Goal: Transaction & Acquisition: Subscribe to service/newsletter

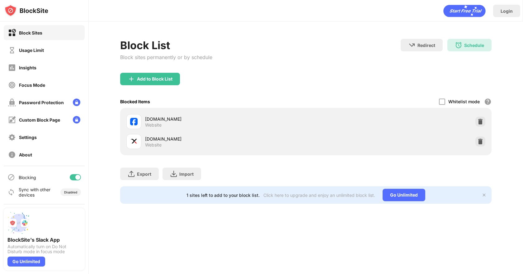
click at [25, 222] on img at bounding box center [18, 223] width 22 height 22
click at [28, 263] on div "Go Unlimited" at bounding box center [26, 262] width 38 height 10
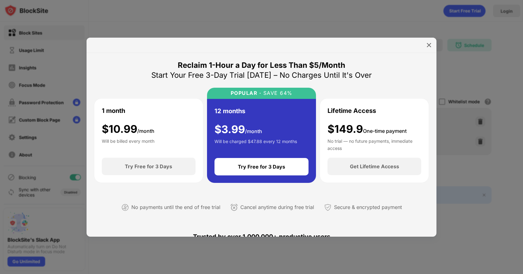
click at [455, 88] on div at bounding box center [261, 137] width 523 height 274
